Goal: Information Seeking & Learning: Learn about a topic

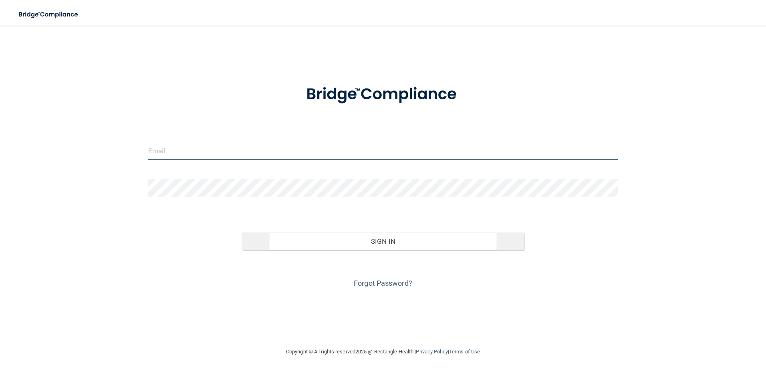
type input "[EMAIL_ADDRESS][DOMAIN_NAME]"
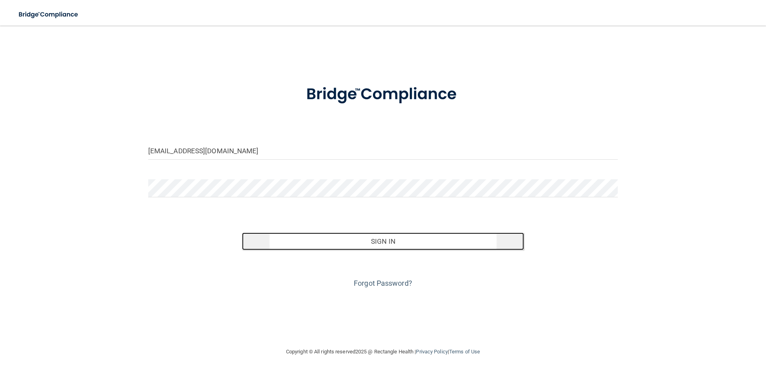
click at [366, 240] on button "Sign In" at bounding box center [383, 242] width 282 height 18
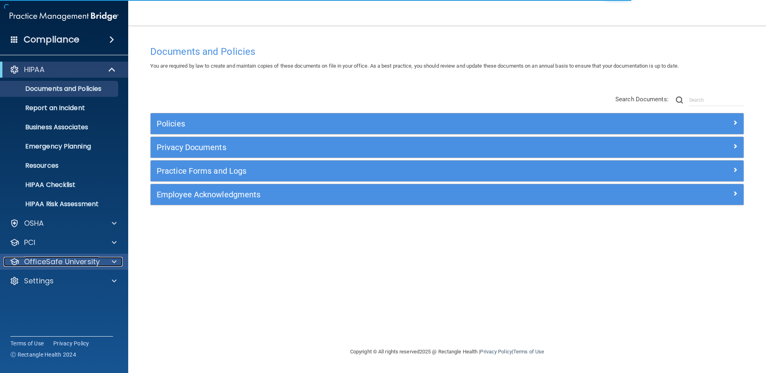
click at [83, 266] on p "OfficeSafe University" at bounding box center [62, 262] width 76 height 10
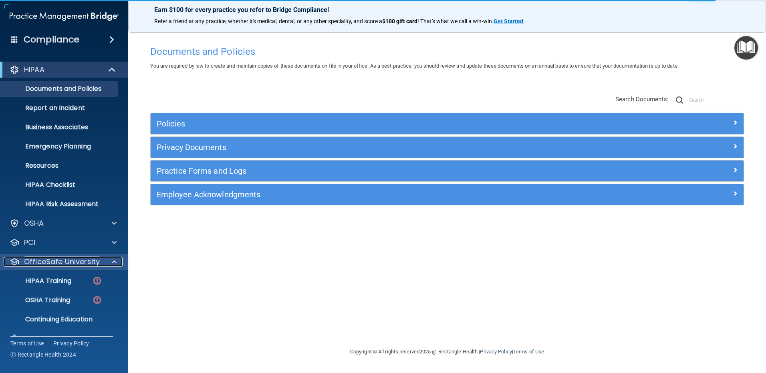
click at [83, 266] on p "OfficeSafe University" at bounding box center [62, 262] width 76 height 10
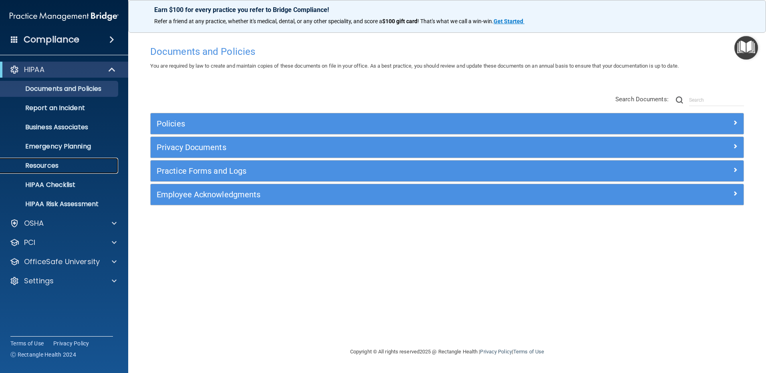
click at [57, 169] on p "Resources" at bounding box center [59, 166] width 109 height 8
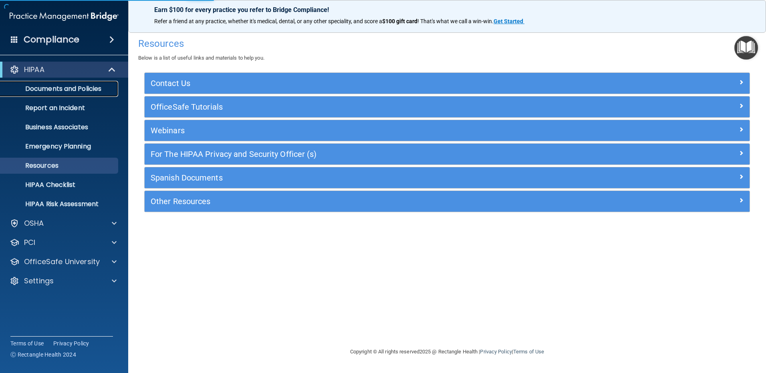
click at [44, 91] on p "Documents and Policies" at bounding box center [59, 89] width 109 height 8
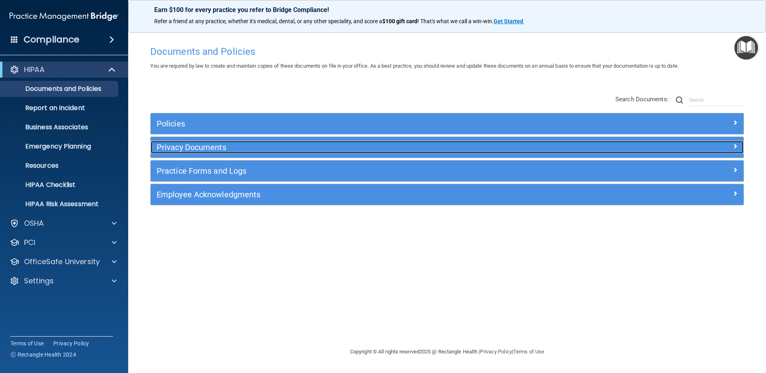
click at [188, 149] on h5 "Privacy Documents" at bounding box center [373, 147] width 433 height 9
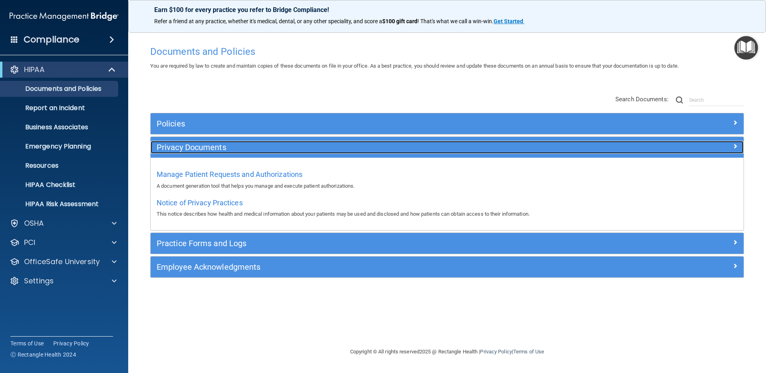
click at [188, 149] on h5 "Privacy Documents" at bounding box center [373, 147] width 433 height 9
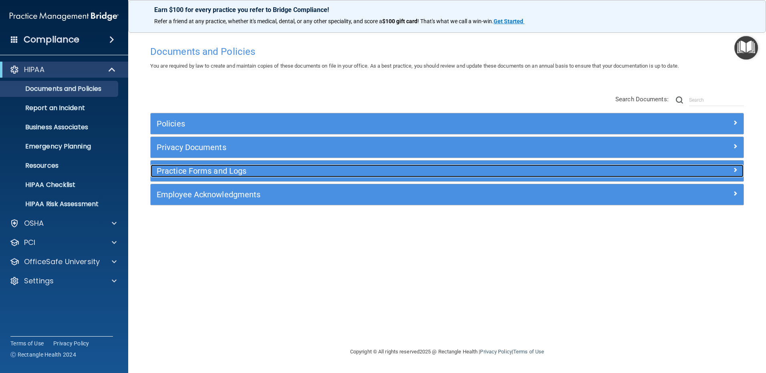
click at [193, 171] on h5 "Practice Forms and Logs" at bounding box center [373, 171] width 433 height 9
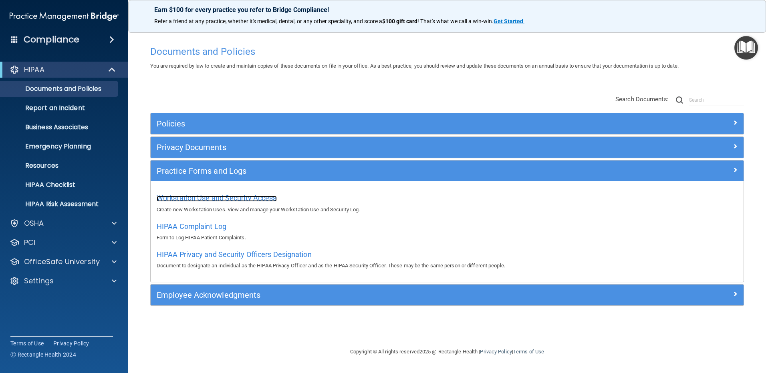
click at [208, 198] on span "Workstation Use and Security Access" at bounding box center [217, 198] width 120 height 8
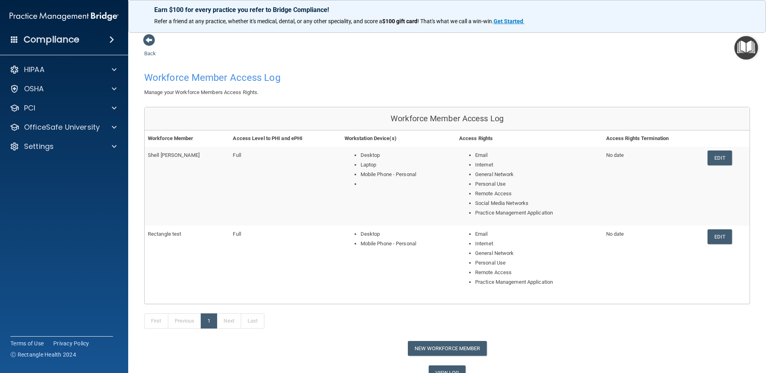
scroll to position [39, 0]
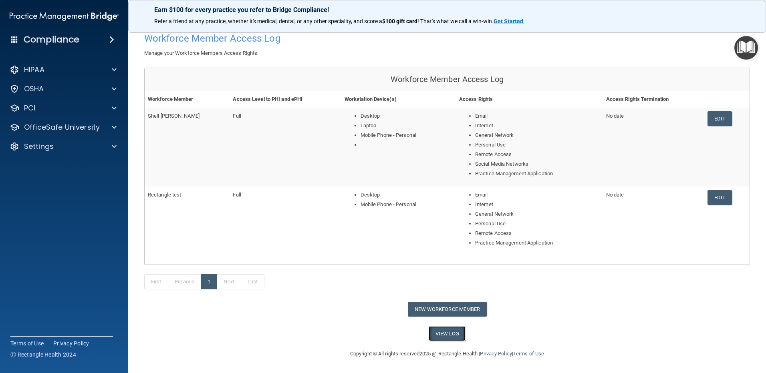
click at [436, 334] on link "View Log" at bounding box center [447, 333] width 37 height 15
click at [51, 39] on h4 "Compliance" at bounding box center [52, 39] width 56 height 11
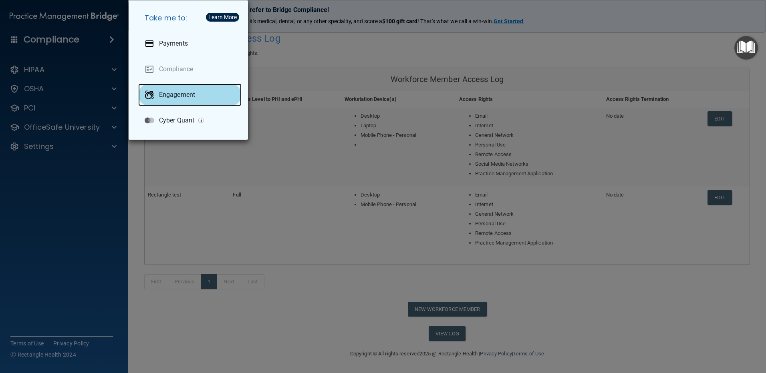
click at [164, 91] on p "Engagement" at bounding box center [177, 95] width 36 height 8
click at [34, 86] on div "Take me to: Payments Compliance Engagement Cyber Quant" at bounding box center [383, 186] width 766 height 373
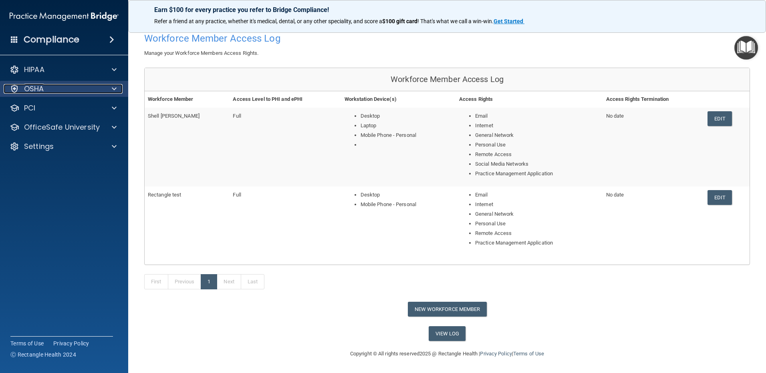
click at [34, 87] on p "OSHA" at bounding box center [34, 89] width 20 height 10
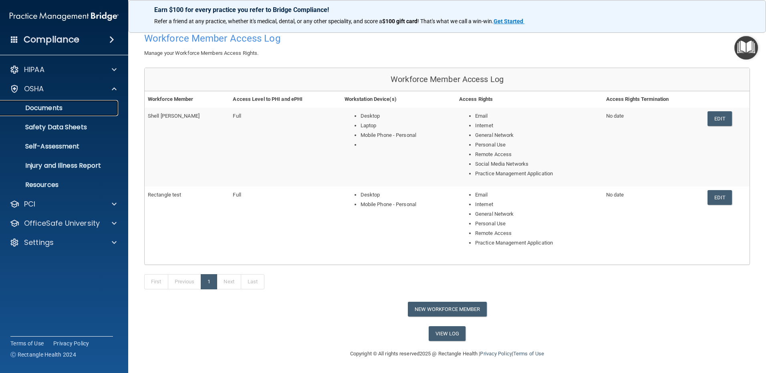
click at [38, 104] on p "Documents" at bounding box center [59, 108] width 109 height 8
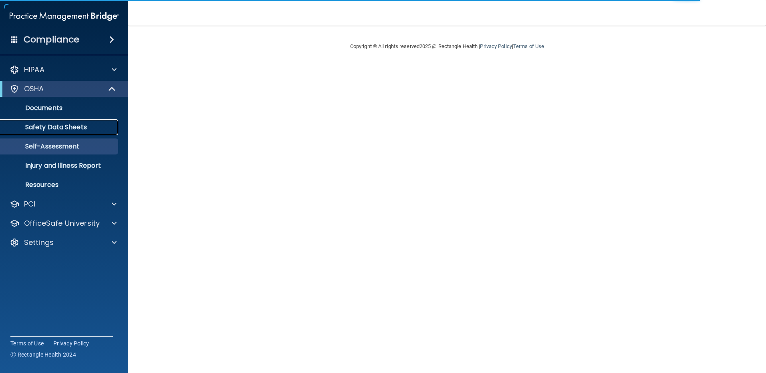
click at [54, 129] on p "Safety Data Sheets" at bounding box center [59, 127] width 109 height 8
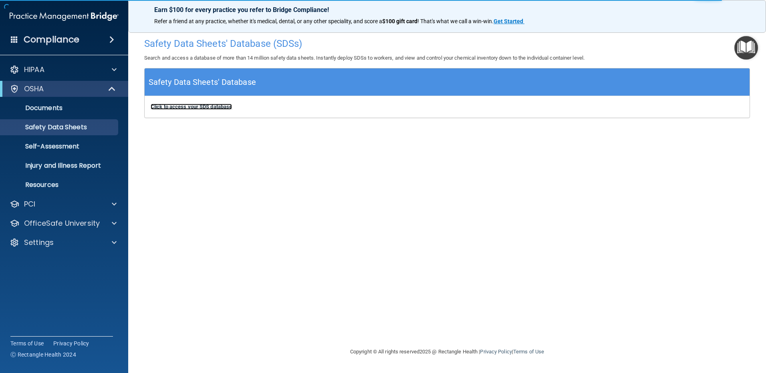
click at [195, 108] on b "Click to access your SDS database" at bounding box center [191, 107] width 81 height 6
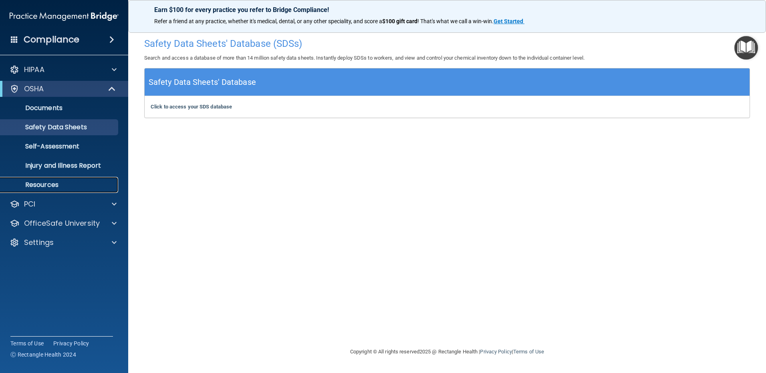
click at [56, 184] on p "Resources" at bounding box center [59, 185] width 109 height 8
